Goal: Task Accomplishment & Management: Manage account settings

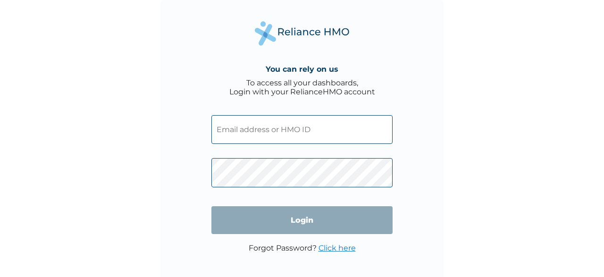
click at [269, 131] on input "text" at bounding box center [301, 129] width 181 height 29
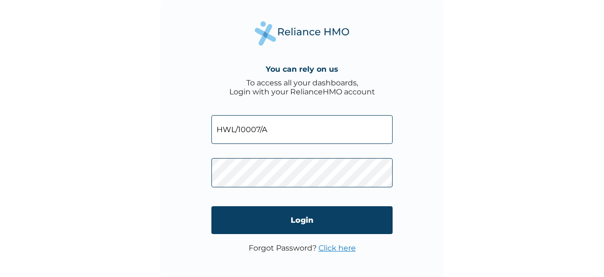
type input "HWL/10007/A"
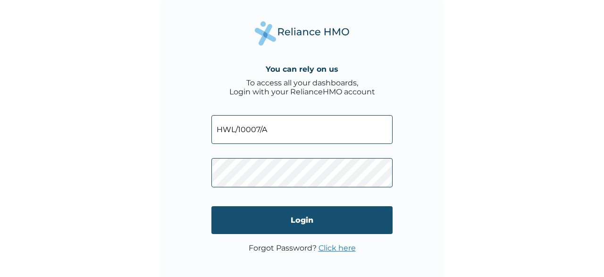
click at [294, 218] on input "Login" at bounding box center [301, 220] width 181 height 28
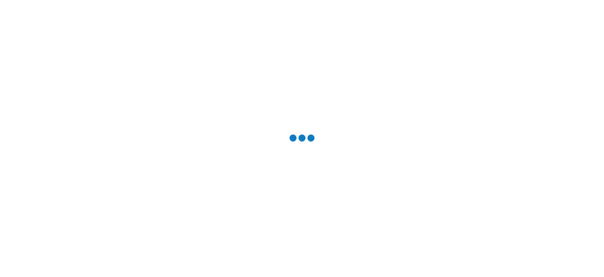
click at [294, 218] on div at bounding box center [302, 138] width 604 height 277
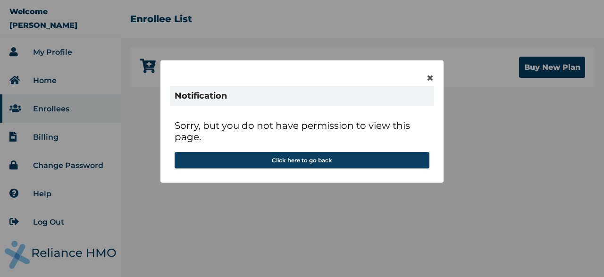
click at [435, 76] on div "× Notification Sorry, but you do not have permission to view this page. Click h…" at bounding box center [301, 121] width 283 height 122
click at [430, 80] on span "×" at bounding box center [430, 78] width 8 height 16
